Goal: Information Seeking & Learning: Learn about a topic

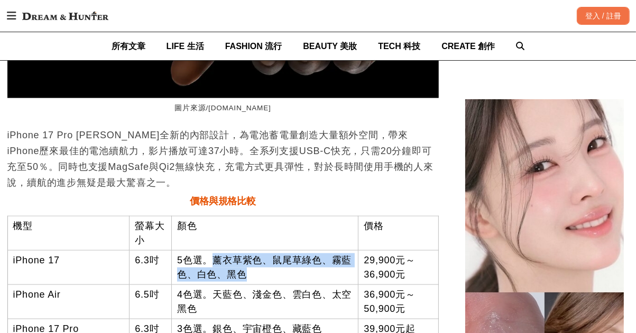
drag, startPoint x: 173, startPoint y: 164, endPoint x: 329, endPoint y: 179, distance: 156.1
click at [329, 250] on td "5色選。薰衣草紫色、鼠尾草綠色、霧藍色、白色、黑色" at bounding box center [264, 267] width 187 height 34
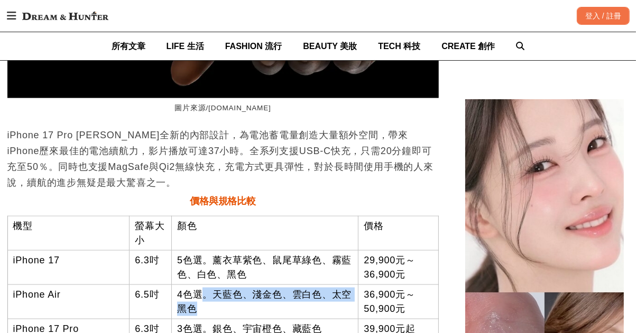
drag, startPoint x: 169, startPoint y: 200, endPoint x: 342, endPoint y: 219, distance: 174.4
click at [342, 285] on td "4色選。天藍色、淺金色、雲白色、太空黑色" at bounding box center [264, 302] width 187 height 34
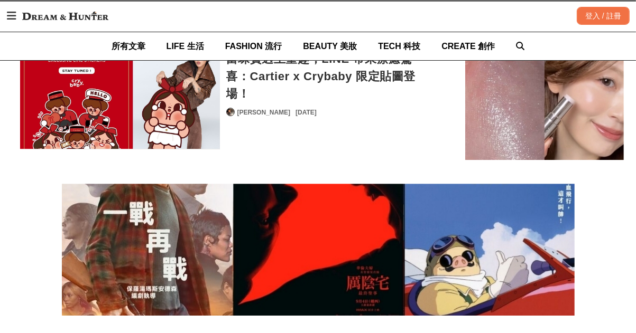
scroll to position [12267, 0]
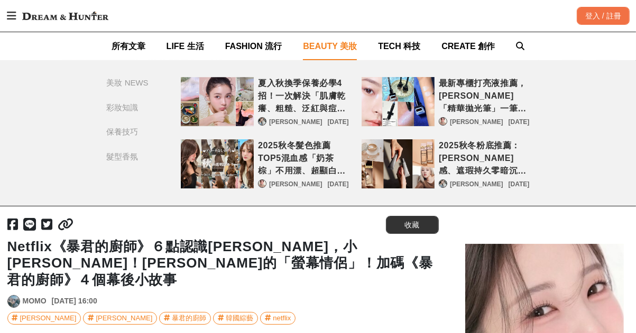
click at [321, 48] on span "BEAUTY 美妝" at bounding box center [330, 46] width 54 height 9
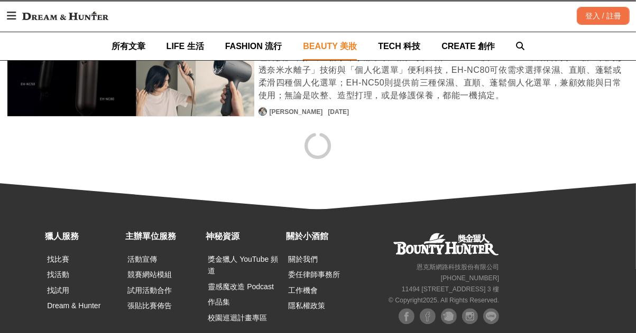
scroll to position [2037, 0]
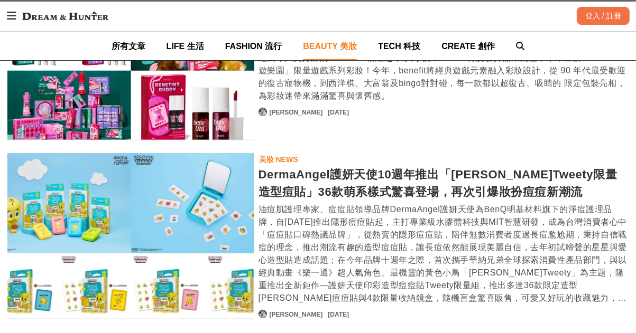
scroll to position [3741, 0]
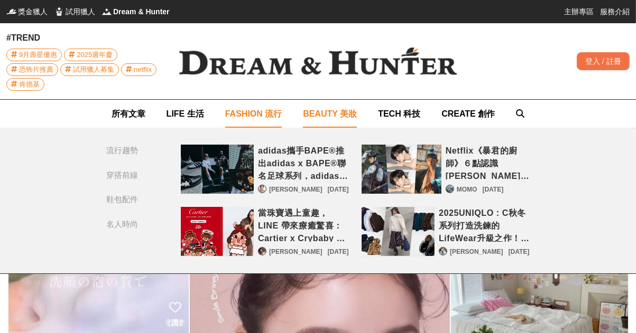
click at [275, 103] on link "FASHION 流行" at bounding box center [253, 114] width 57 height 28
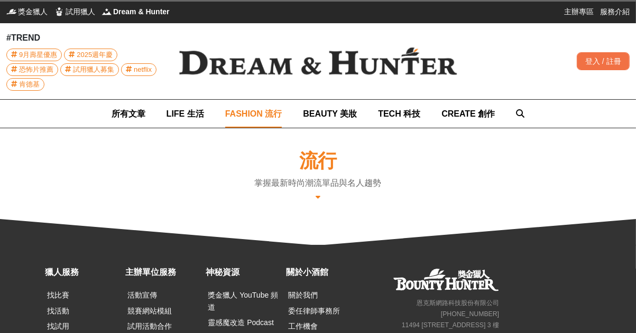
click at [277, 109] on span "FASHION 流行" at bounding box center [253, 113] width 57 height 9
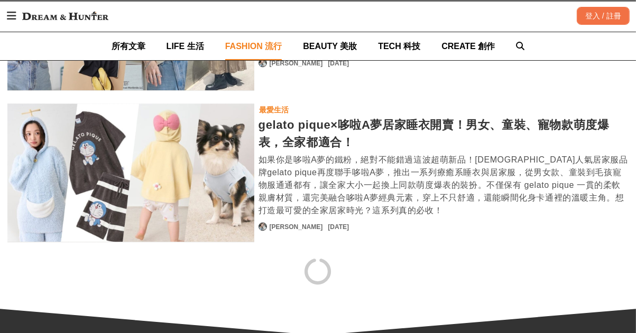
scroll to position [2062, 0]
